Goal: Transaction & Acquisition: Book appointment/travel/reservation

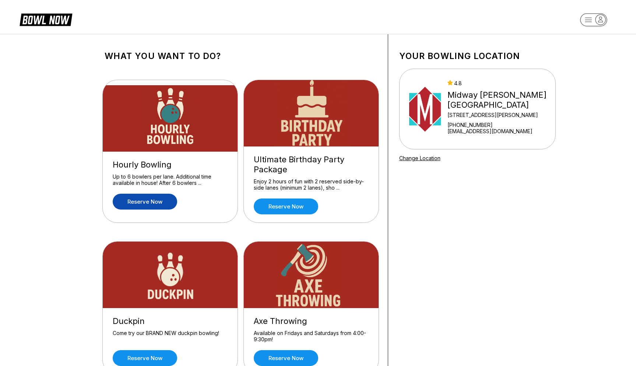
click at [151, 207] on link "Reserve now" at bounding box center [145, 201] width 64 height 16
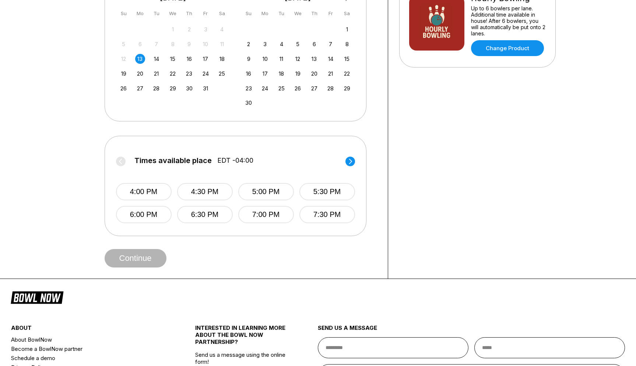
scroll to position [191, 0]
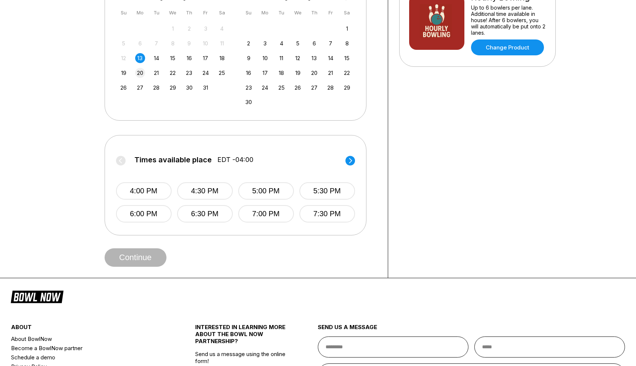
click at [139, 71] on div "20" at bounding box center [140, 73] width 10 height 10
click at [138, 84] on div "27" at bounding box center [140, 88] width 10 height 10
click at [141, 69] on div "20" at bounding box center [140, 73] width 10 height 10
click at [141, 59] on div "13" at bounding box center [140, 58] width 10 height 10
click at [137, 79] on div "28 29 30 1 2 3 4 5 6 7 8 9 10 11 12 13 14 15 16 17 18 19 20 21 22 23 24 25 26 2…" at bounding box center [173, 58] width 111 height 70
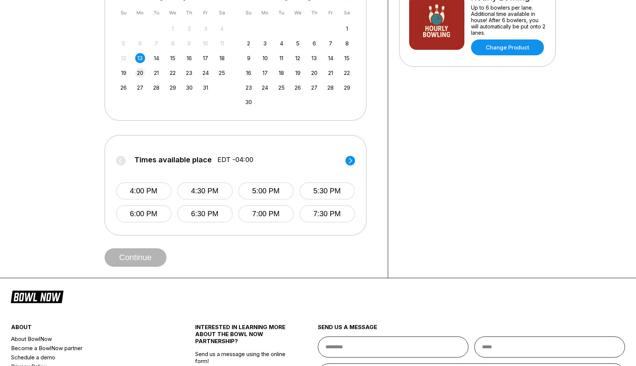
click at [139, 71] on div "20" at bounding box center [140, 73] width 10 height 10
click at [137, 88] on div "27" at bounding box center [140, 88] width 10 height 10
